Goal: Task Accomplishment & Management: Use online tool/utility

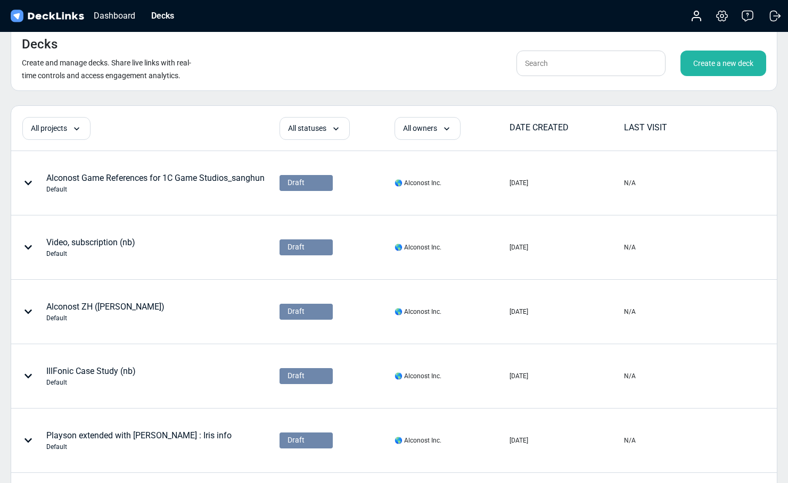
click at [500, 53] on div "Create a new deck" at bounding box center [617, 64] width 298 height 26
click at [740, 62] on div "Create a new deck" at bounding box center [723, 64] width 86 height 26
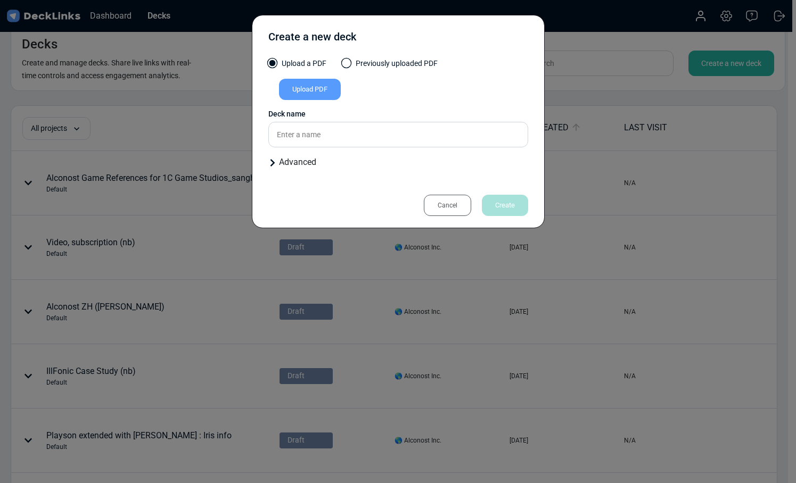
click at [332, 94] on div "Upload PDF" at bounding box center [310, 89] width 62 height 21
click at [0, 0] on input "Upload PDF" at bounding box center [0, 0] width 0 height 0
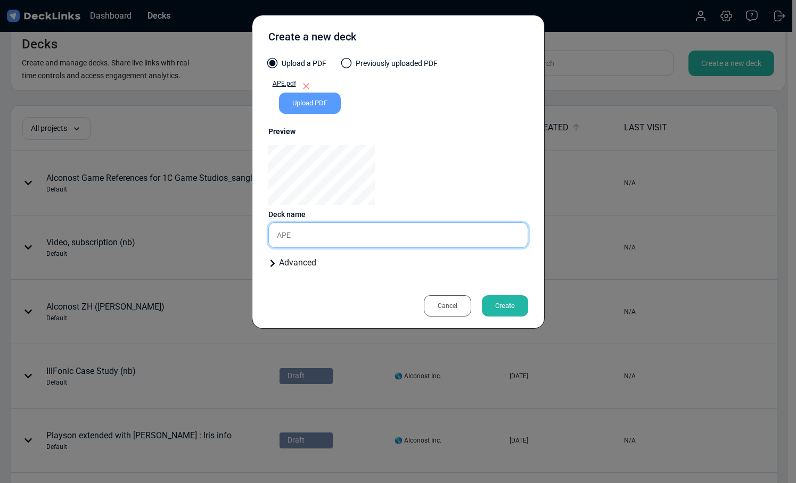
click at [359, 241] on input "APE" at bounding box center [398, 236] width 260 height 26
type input "APE (nb)"
click at [507, 300] on div "Create" at bounding box center [505, 305] width 46 height 21
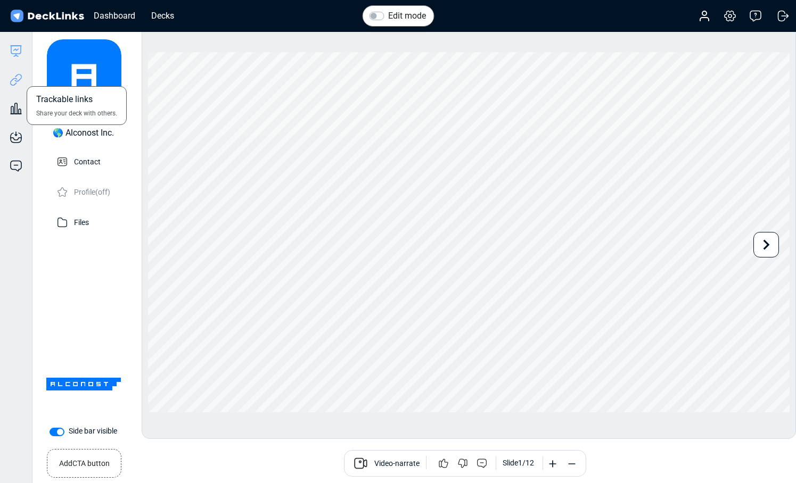
click at [16, 79] on icon at bounding box center [16, 79] width 13 height 13
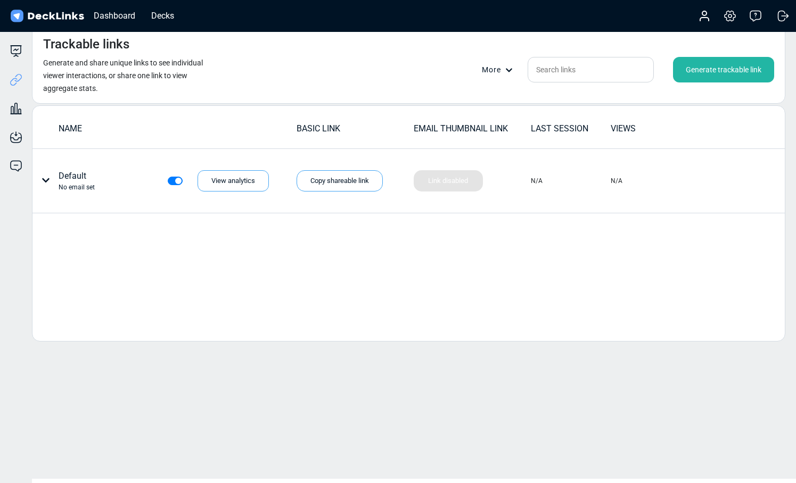
click at [700, 60] on div "Generate trackable link" at bounding box center [723, 70] width 101 height 26
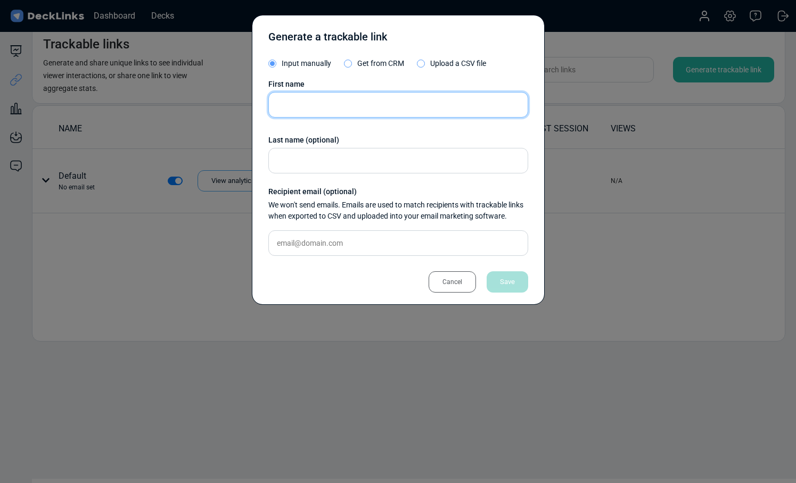
click at [390, 106] on input "text" at bounding box center [398, 105] width 260 height 26
paste input "toggle [PERSON_NAME]"
drag, startPoint x: 299, startPoint y: 109, endPoint x: 258, endPoint y: 106, distance: 41.1
click at [258, 106] on div "Generate a trackable link Input manually Get from CRM Upload a CSV file First n…" at bounding box center [398, 160] width 293 height 290
type input "[PERSON_NAME]"
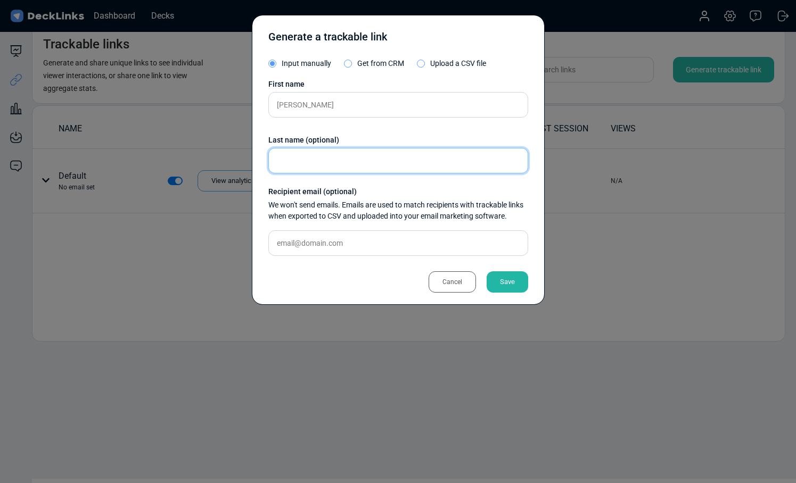
click at [345, 157] on input "text" at bounding box center [398, 161] width 260 height 26
paste input "[PERSON_NAME] Normanha"
type input "[PERSON_NAME] Normanha"
click at [521, 286] on div "Save" at bounding box center [508, 282] width 42 height 21
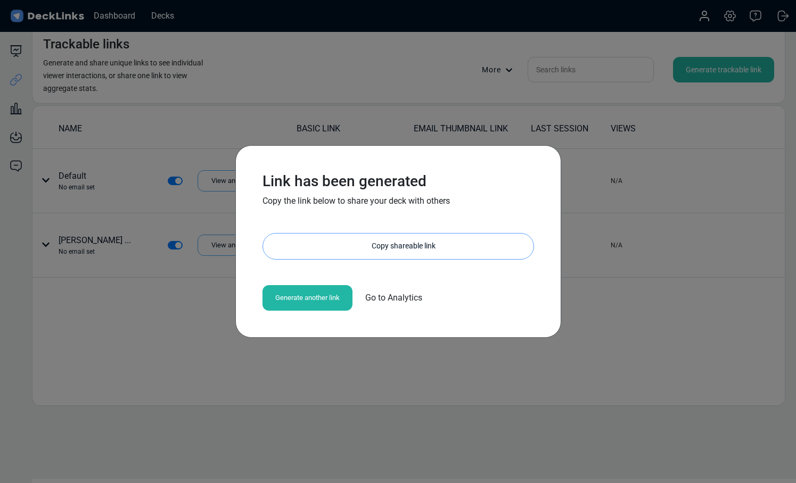
click at [466, 243] on div "Copy shareable link" at bounding box center [404, 247] width 260 height 26
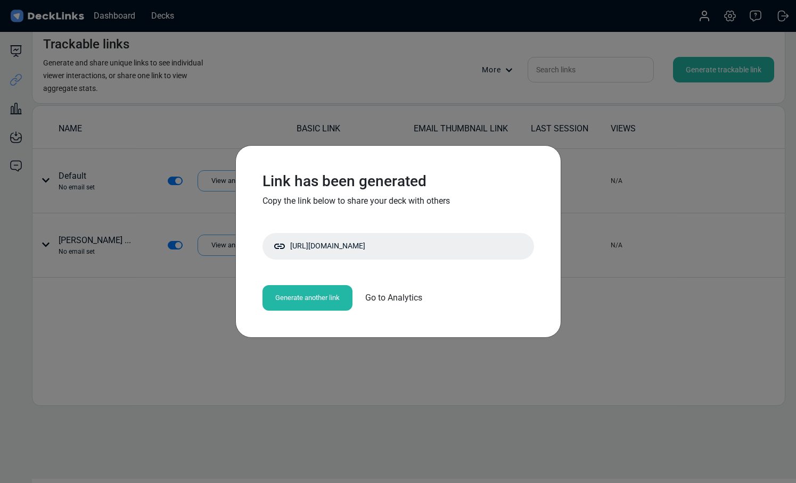
click at [383, 117] on div "Link has been generated Copy the link below to share your deck with others [URL…" at bounding box center [398, 241] width 796 height 483
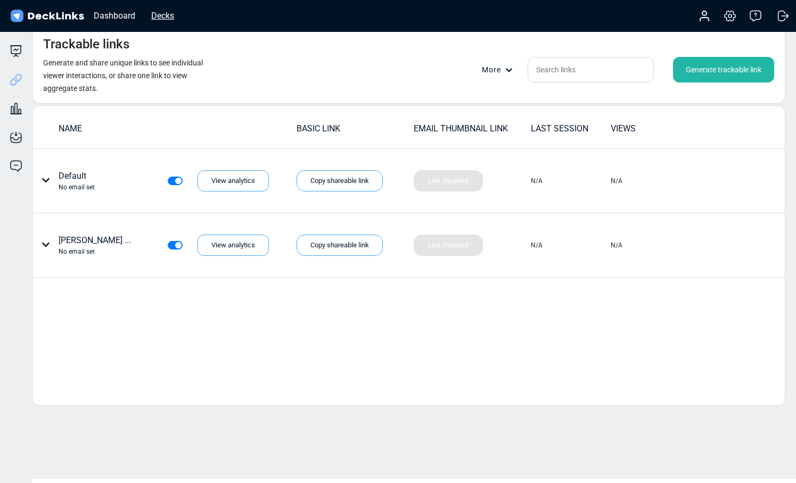
click at [161, 11] on div "Decks" at bounding box center [163, 15] width 34 height 13
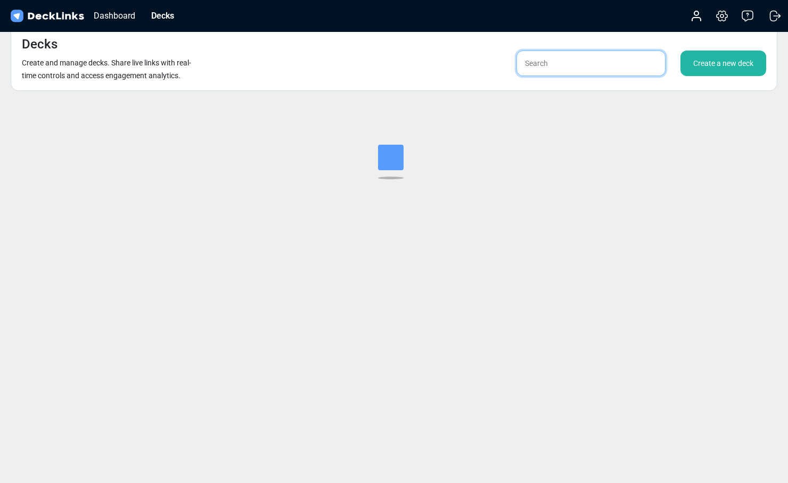
click at [595, 63] on input "text" at bounding box center [590, 64] width 149 height 26
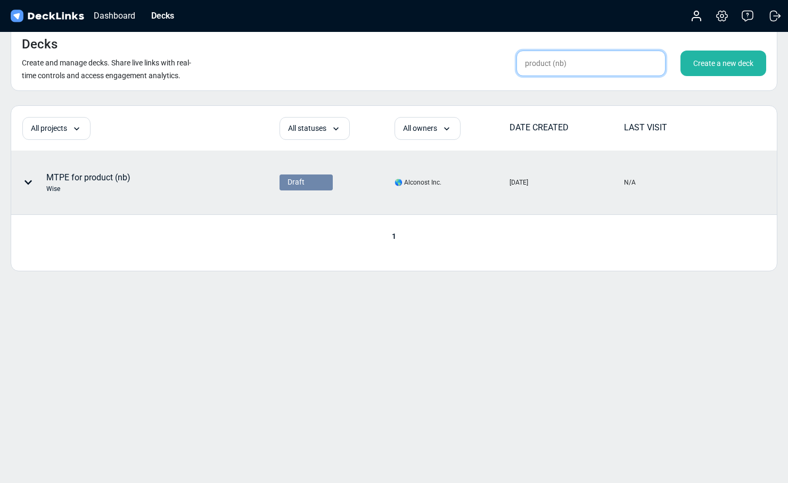
type input "product (nb)"
click at [193, 165] on div "MTPE for product (nb) Wise" at bounding box center [145, 182] width 267 height 63
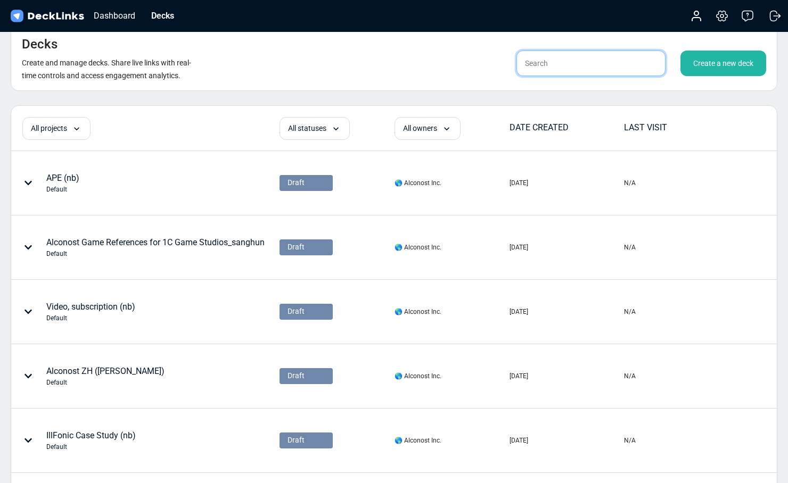
click at [577, 68] on input "text" at bounding box center [590, 64] width 149 height 26
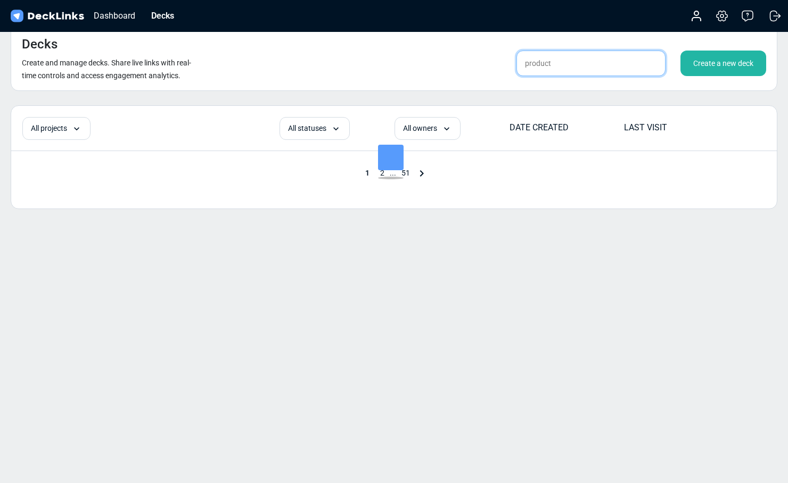
type input "product"
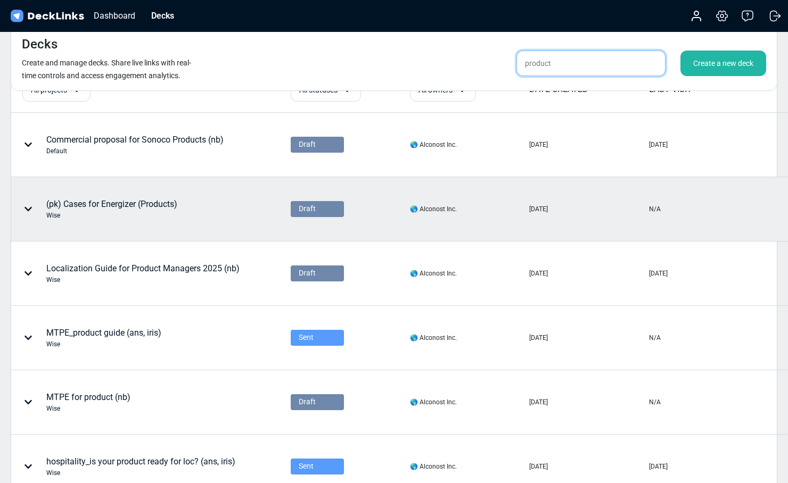
scroll to position [50, 0]
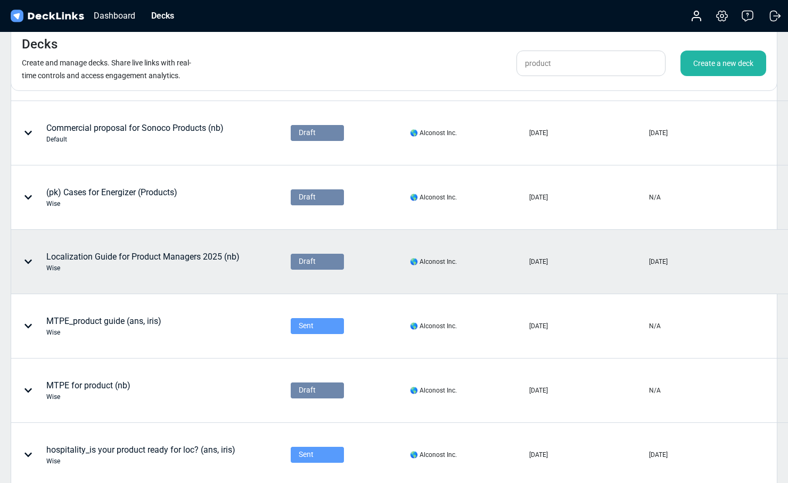
click at [217, 260] on div "Localization Guide for Product Managers 2025 (nb) Wise" at bounding box center [142, 262] width 193 height 22
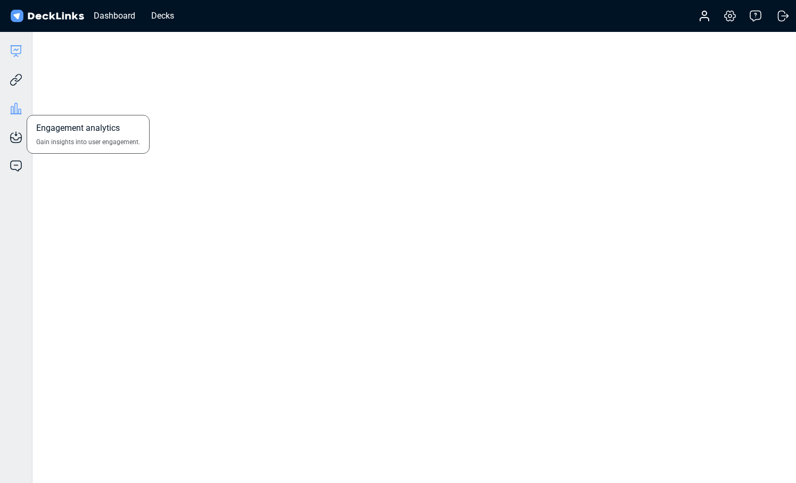
click at [11, 104] on icon at bounding box center [16, 108] width 13 height 13
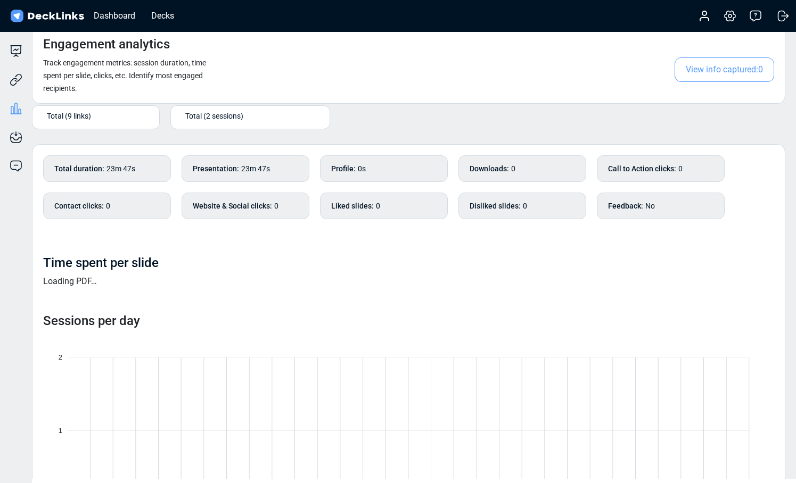
click at [198, 114] on span "Total (2 sessions)" at bounding box center [214, 115] width 58 height 11
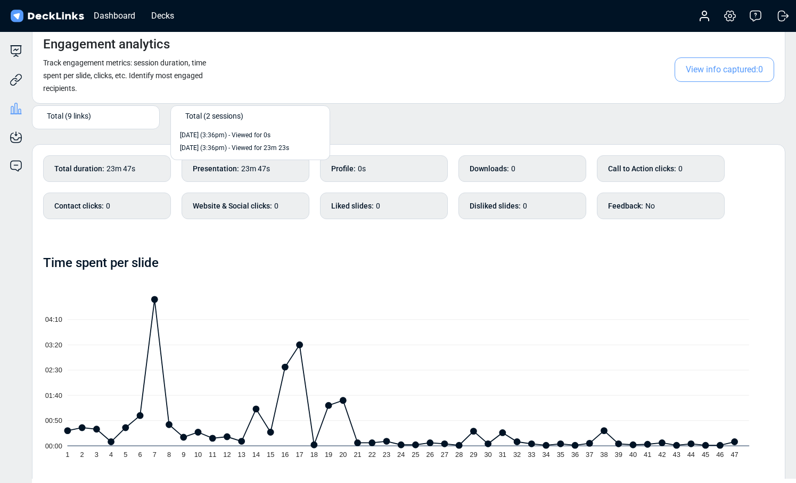
click at [408, 79] on div "Engagement analytics Track engagement metrics: session duration, time spent per…" at bounding box center [408, 65] width 753 height 78
